Goal: Information Seeking & Learning: Find specific fact

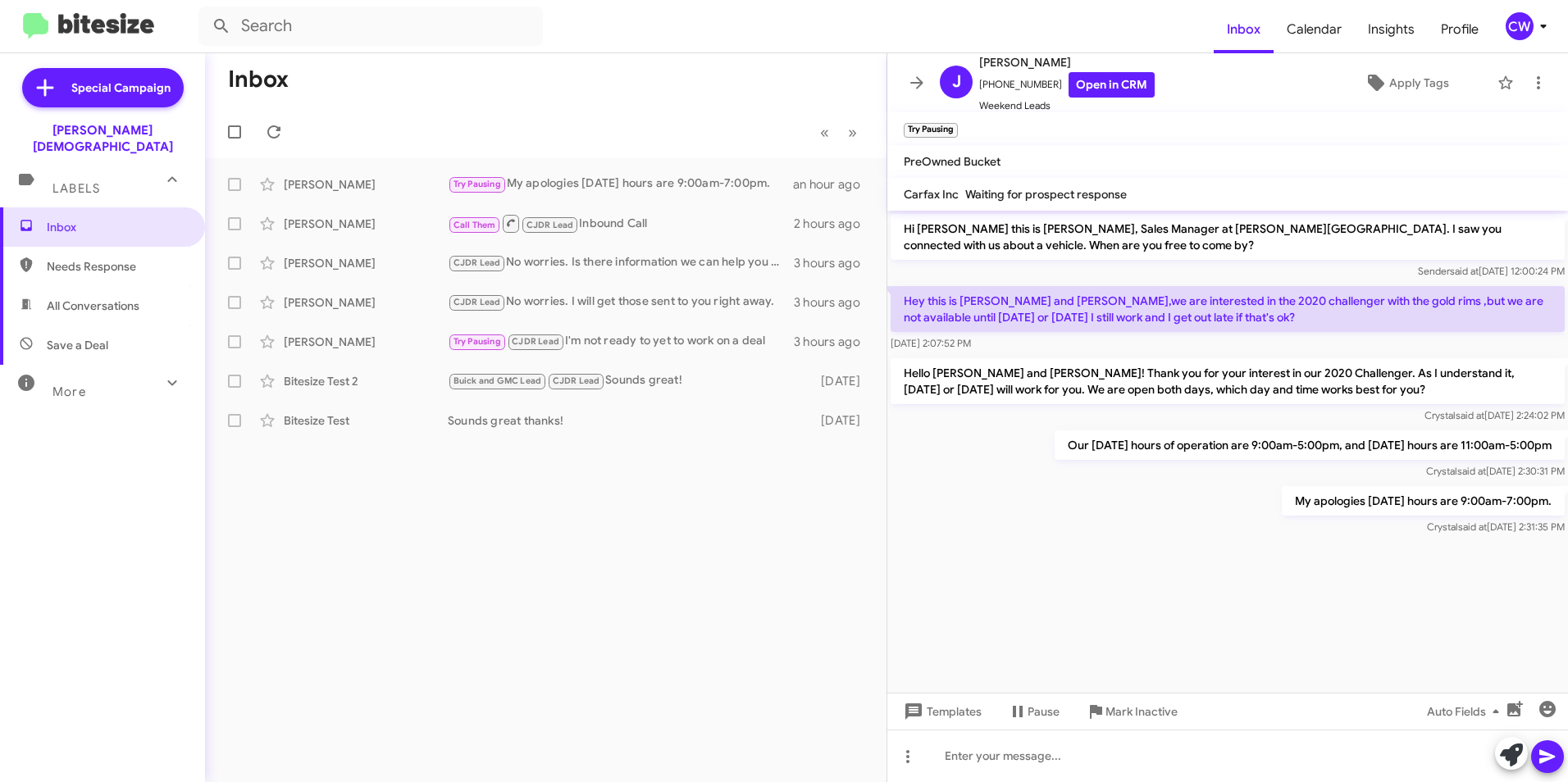
click at [646, 559] on div "Inbox « Previous » Next James Rissler Try Pausing My apologies Saturday hours a…" at bounding box center [546, 418] width 682 height 730
click at [274, 130] on icon at bounding box center [274, 131] width 20 height 20
drag, startPoint x: 1042, startPoint y: 84, endPoint x: 987, endPoint y: 86, distance: 55.0
click at [987, 86] on span "+17274579549 Open in CRM" at bounding box center [1067, 84] width 175 height 25
copy span "7274579549"
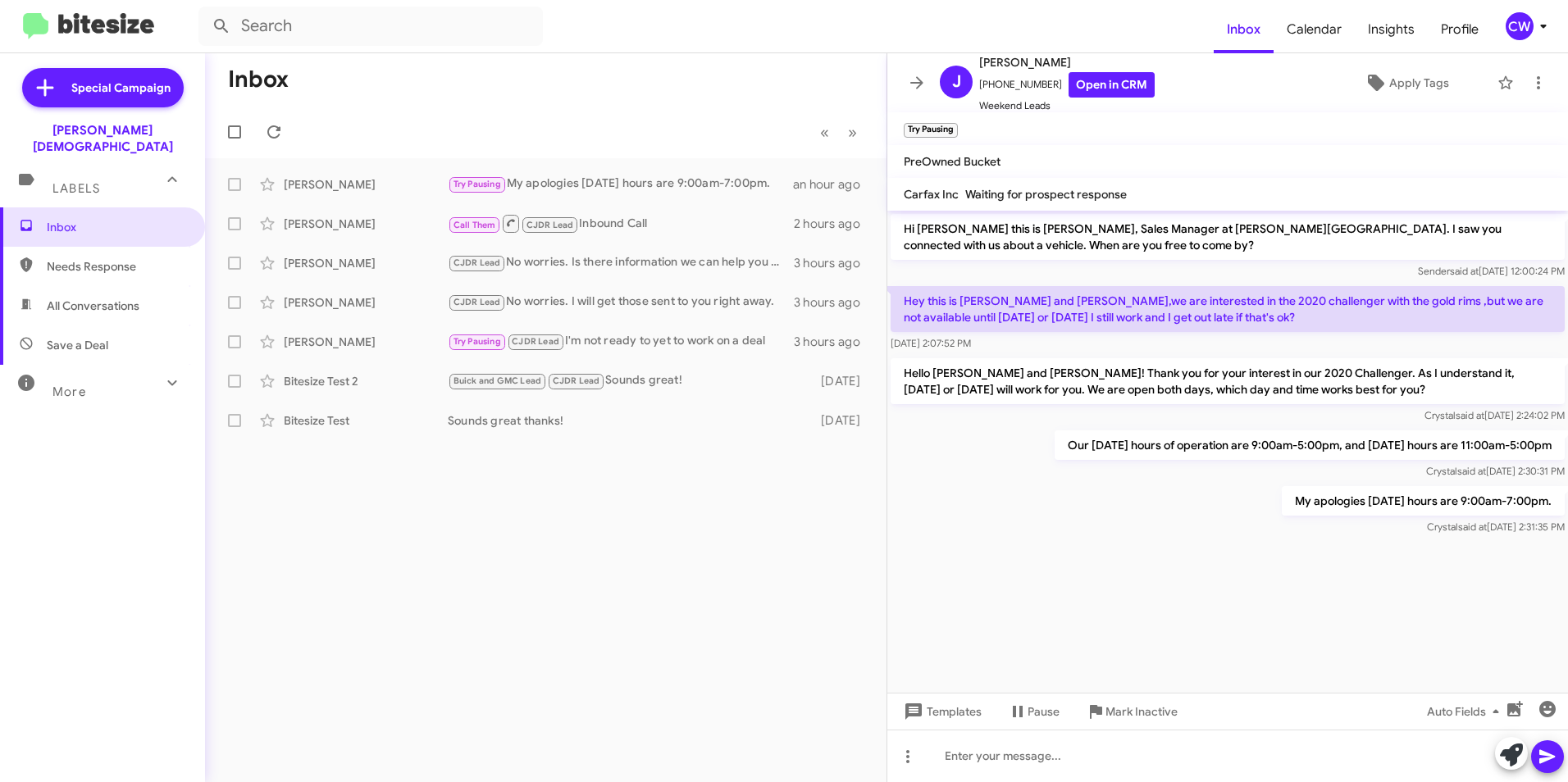
click at [1127, 130] on mat-toolbar "Try Pausing ×" at bounding box center [1228, 128] width 681 height 33
click at [274, 135] on icon at bounding box center [274, 131] width 20 height 20
click at [276, 135] on icon at bounding box center [274, 131] width 20 height 20
click at [270, 132] on icon at bounding box center [274, 131] width 20 height 20
click at [272, 138] on icon at bounding box center [274, 132] width 13 height 13
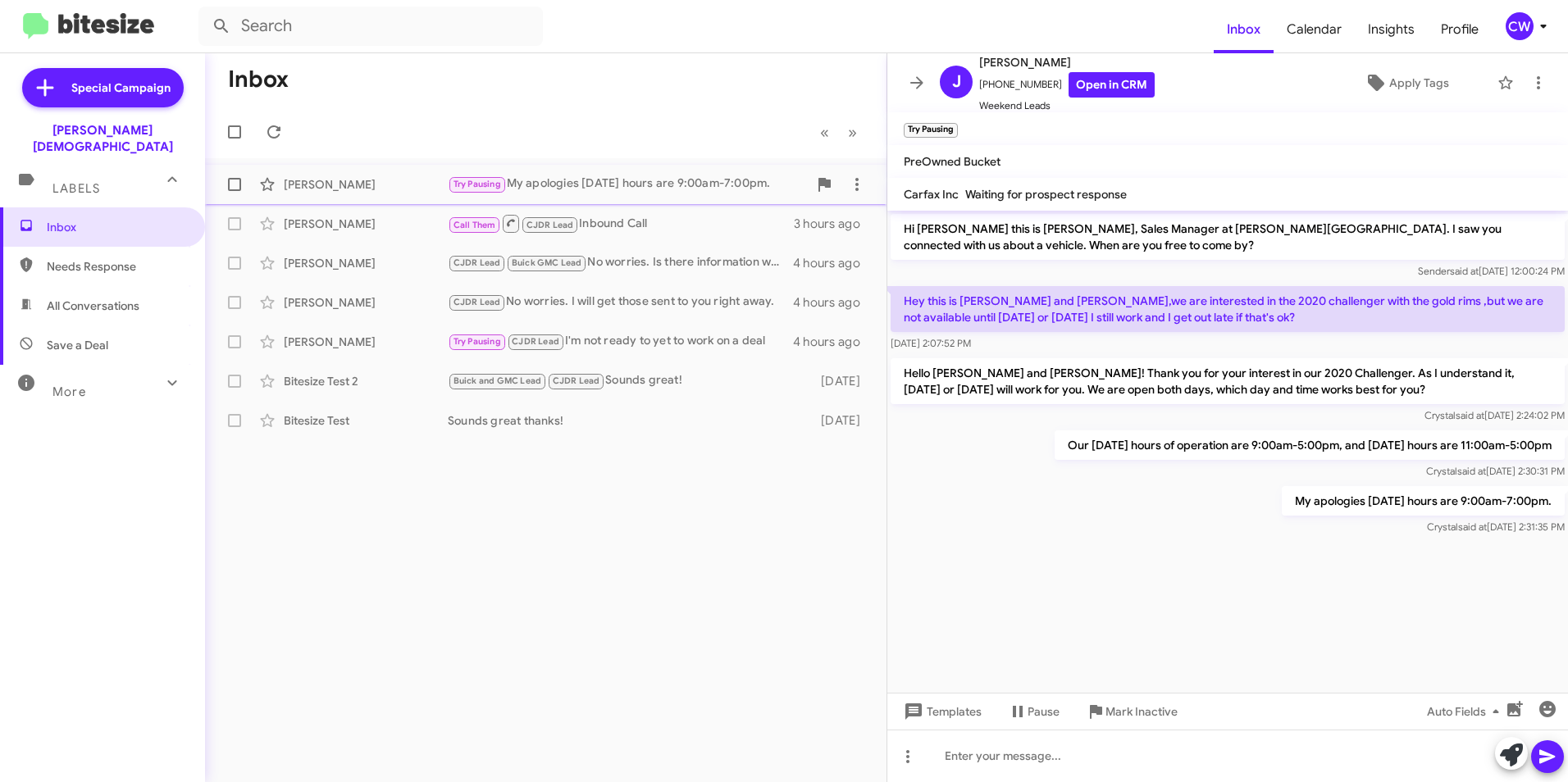
click at [573, 184] on div "Try Pausing My apologies Saturday hours are 9:00am-7:00pm." at bounding box center [628, 184] width 360 height 19
click at [278, 136] on icon at bounding box center [274, 132] width 13 height 13
click at [271, 132] on icon at bounding box center [274, 131] width 20 height 20
click at [270, 135] on icon at bounding box center [274, 132] width 13 height 13
click at [276, 137] on icon at bounding box center [274, 132] width 13 height 13
